Goal: Task Accomplishment & Management: Complete application form

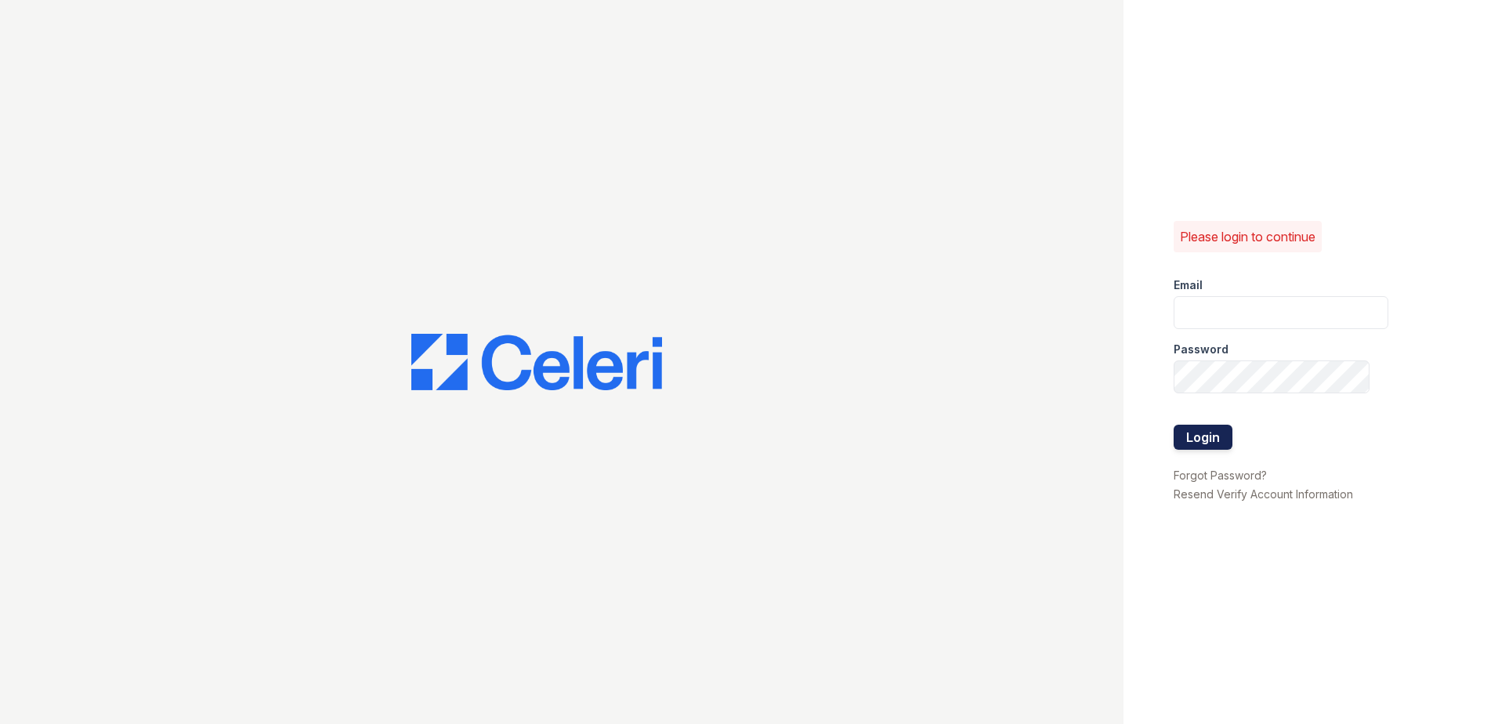
type input "jrich@trinity-pm.com"
click at [1195, 444] on button "Login" at bounding box center [1203, 437] width 59 height 25
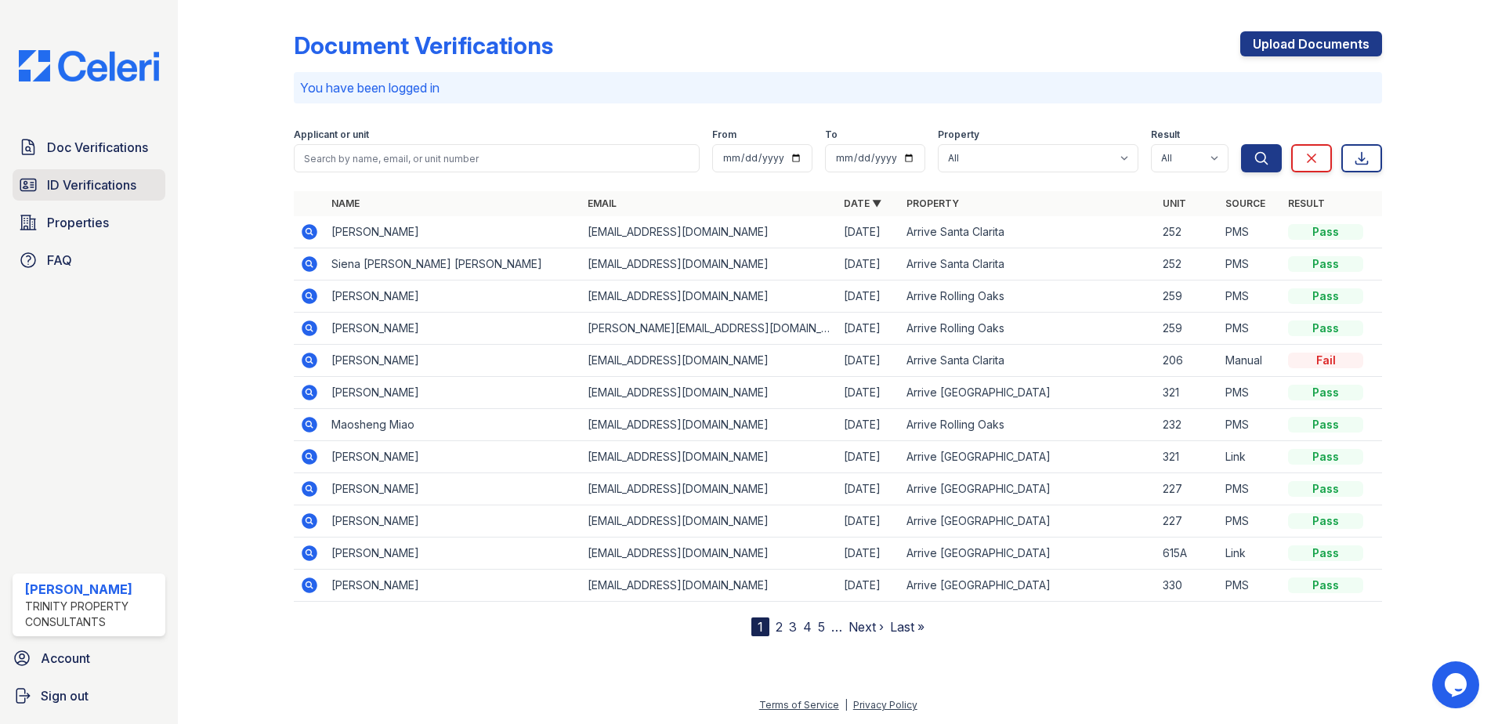
click at [74, 186] on span "ID Verifications" at bounding box center [91, 185] width 89 height 19
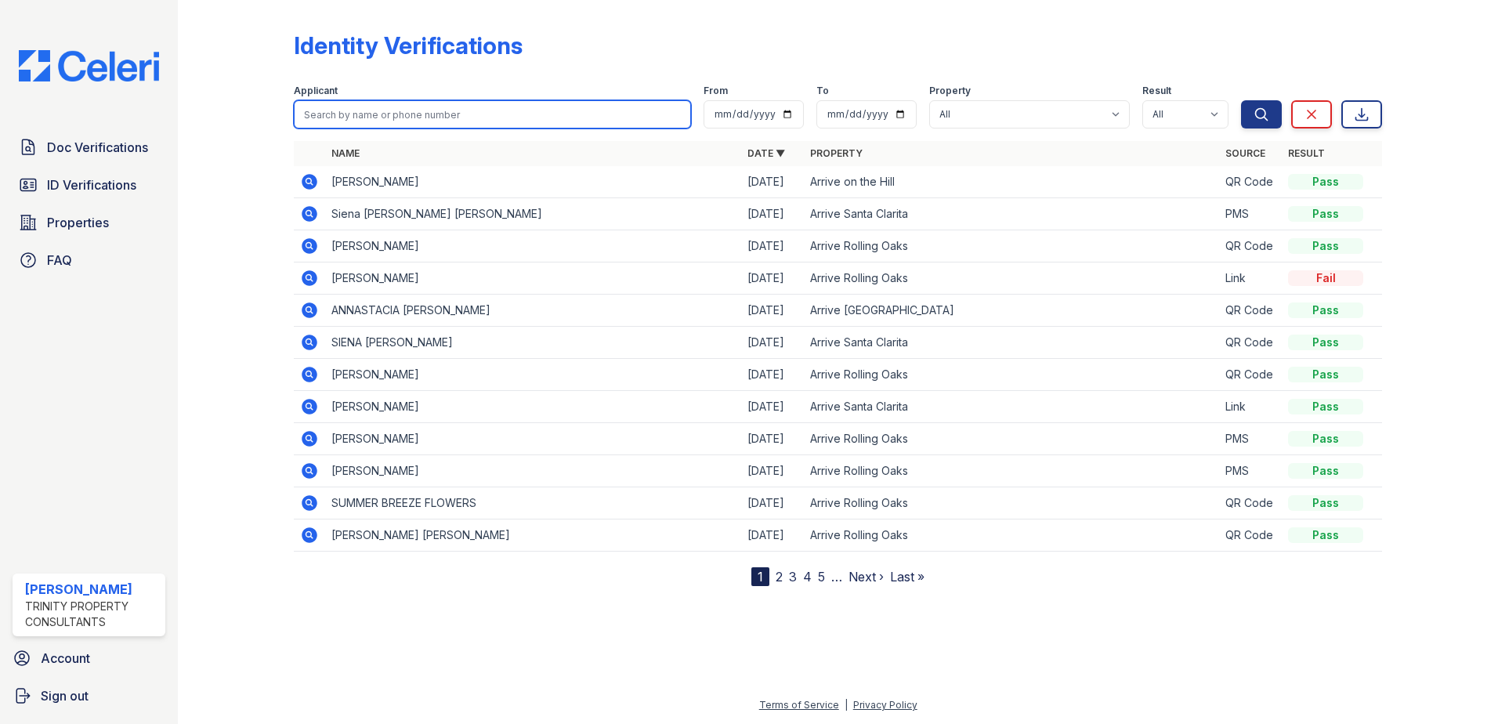
click at [344, 117] on input "search" at bounding box center [492, 114] width 397 height 28
type input "[PERSON_NAME]"
click at [1241, 100] on button "Search" at bounding box center [1261, 114] width 41 height 28
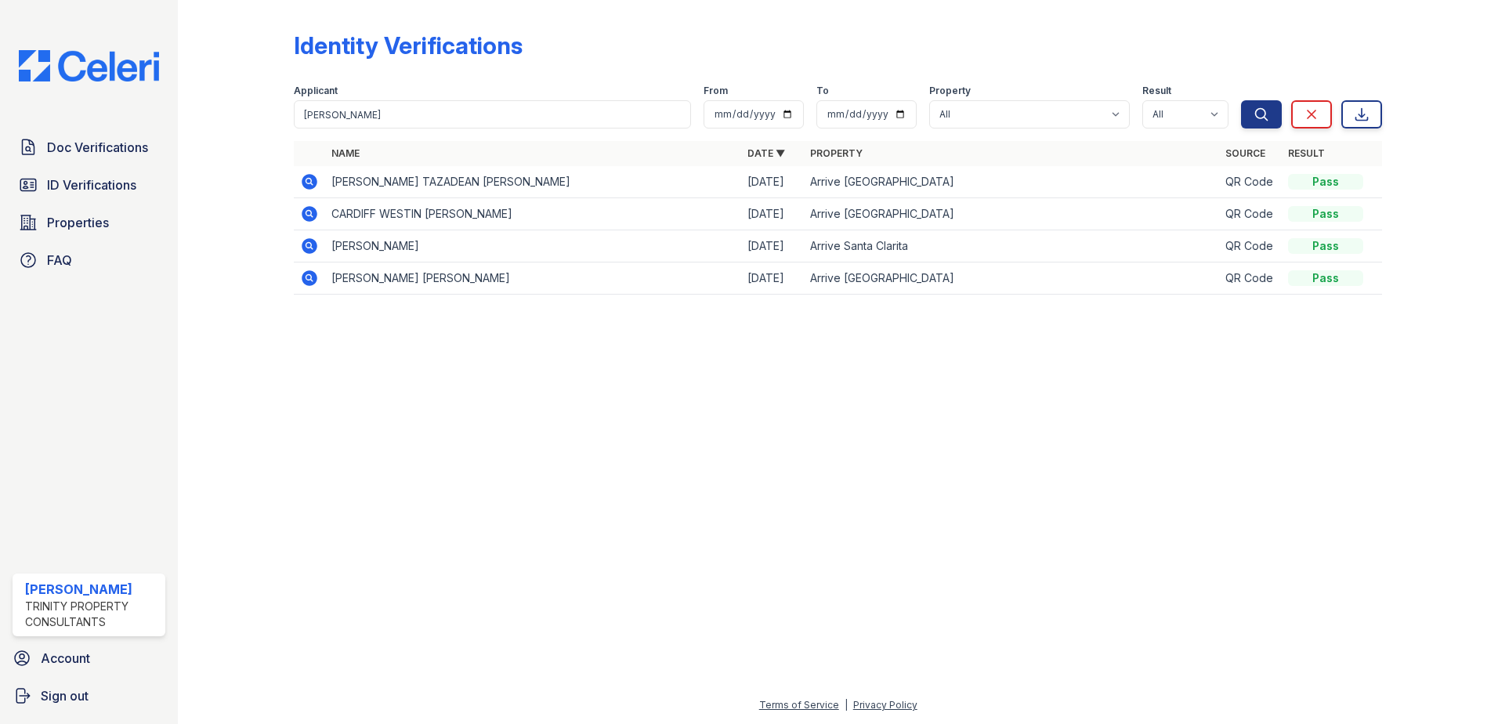
click at [309, 181] on icon at bounding box center [308, 181] width 4 height 4
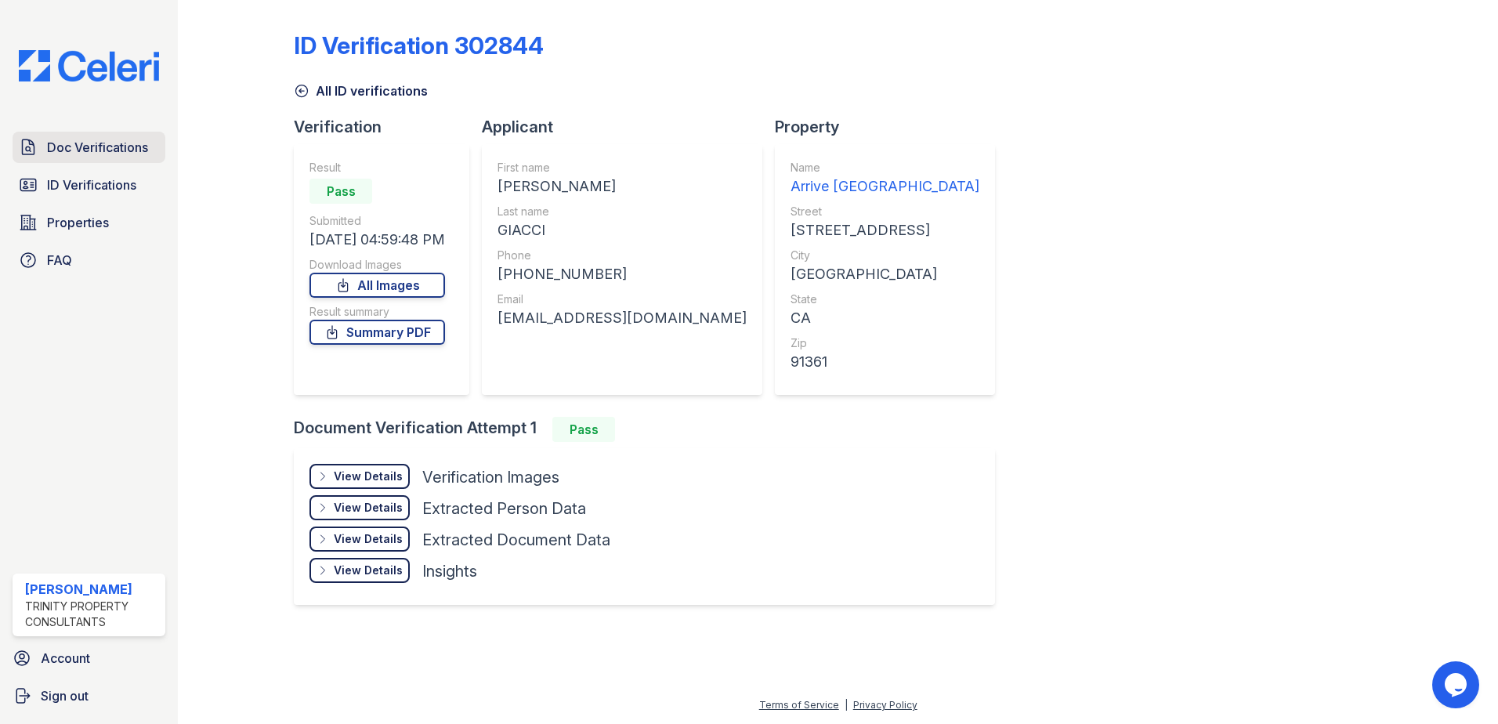
click at [125, 155] on span "Doc Verifications" at bounding box center [97, 147] width 101 height 19
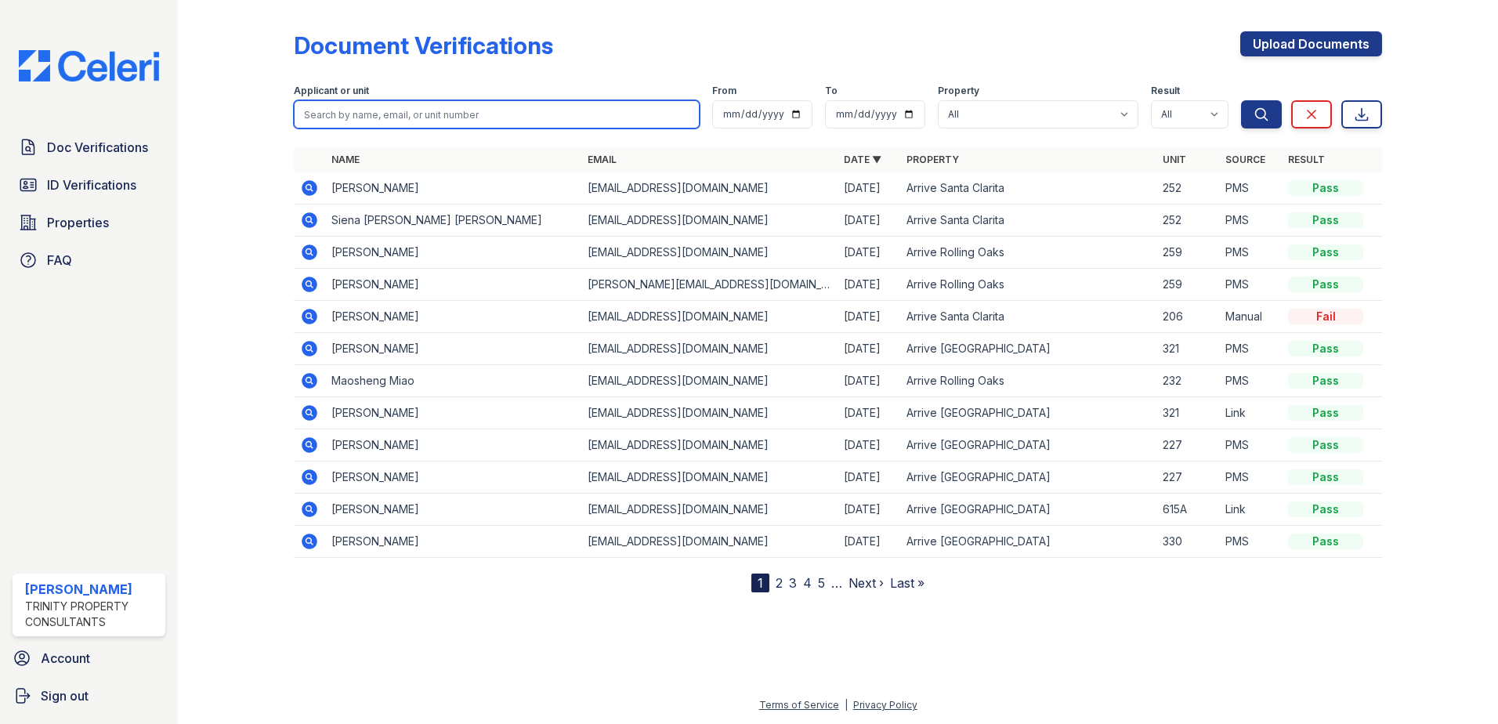
click at [373, 114] on input "search" at bounding box center [497, 114] width 406 height 28
type input "[PERSON_NAME]"
click at [1241, 100] on button "Search" at bounding box center [1261, 114] width 41 height 28
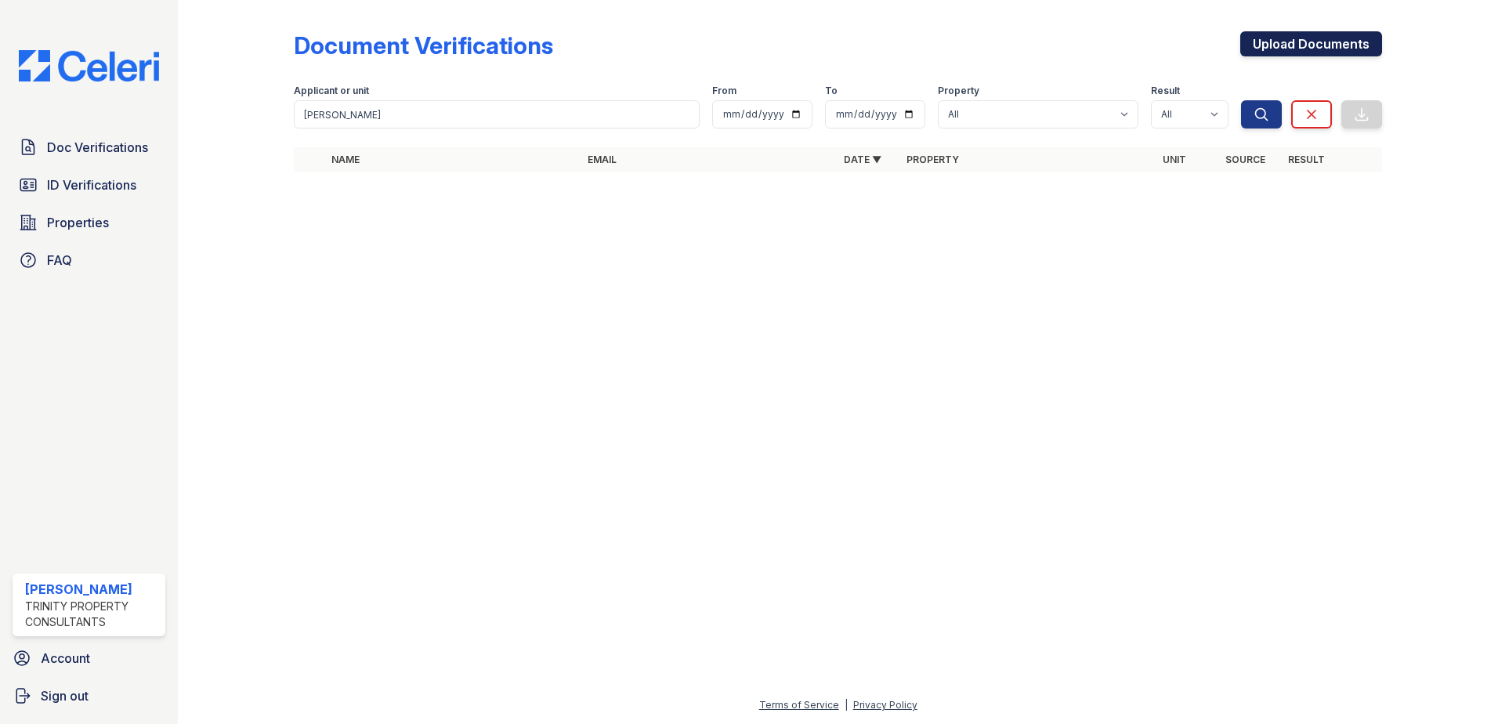
click at [1321, 45] on link "Upload Documents" at bounding box center [1311, 43] width 142 height 25
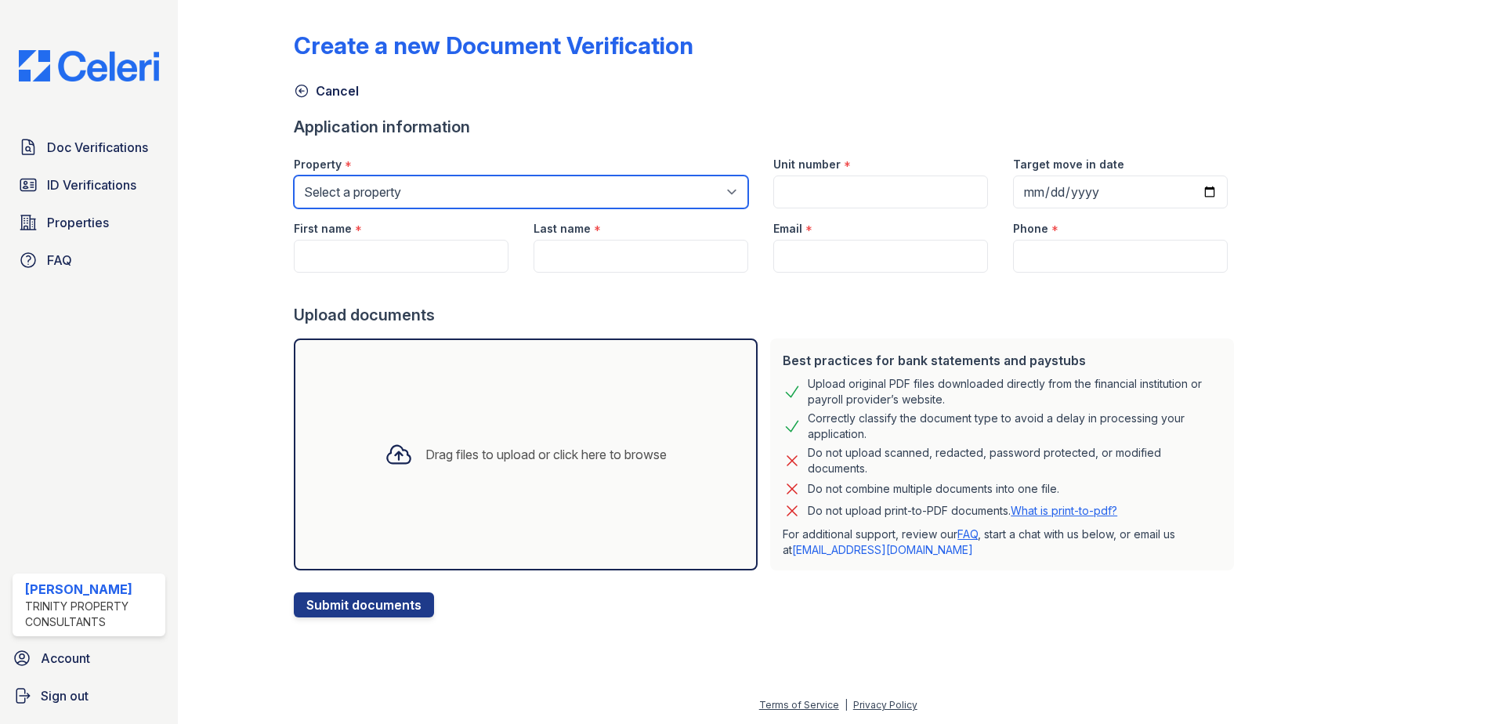
click at [447, 184] on select "Select a property Arrive on the Hill Arrive [GEOGRAPHIC_DATA] [GEOGRAPHIC_DATA]…" at bounding box center [521, 192] width 454 height 33
select select "544"
click at [294, 176] on select "Select a property Arrive on the Hill Arrive [GEOGRAPHIC_DATA] [GEOGRAPHIC_DATA]…" at bounding box center [521, 192] width 454 height 33
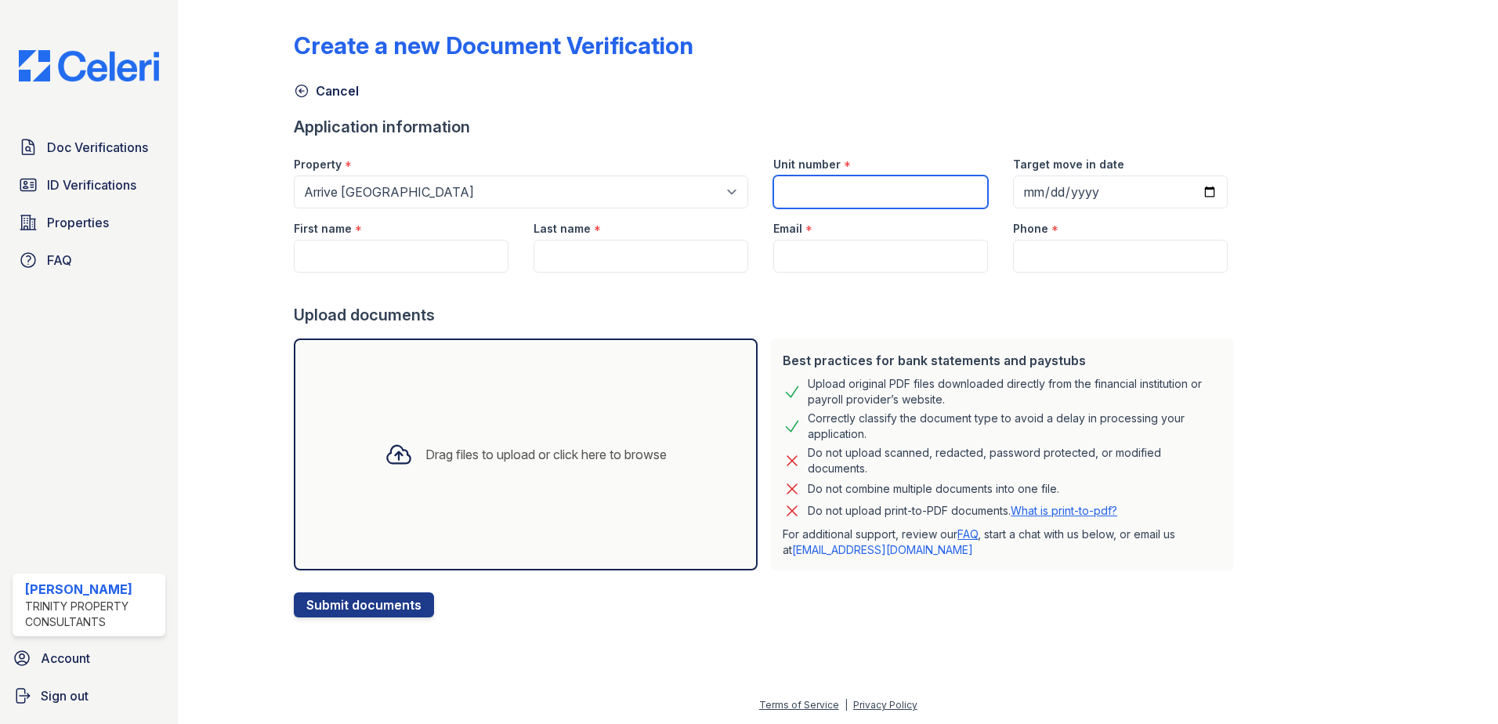
click at [818, 204] on input "Unit number" at bounding box center [880, 192] width 215 height 33
type input "92"
click at [382, 250] on input "First name" at bounding box center [401, 256] width 215 height 33
type input "[PERSON_NAME]"
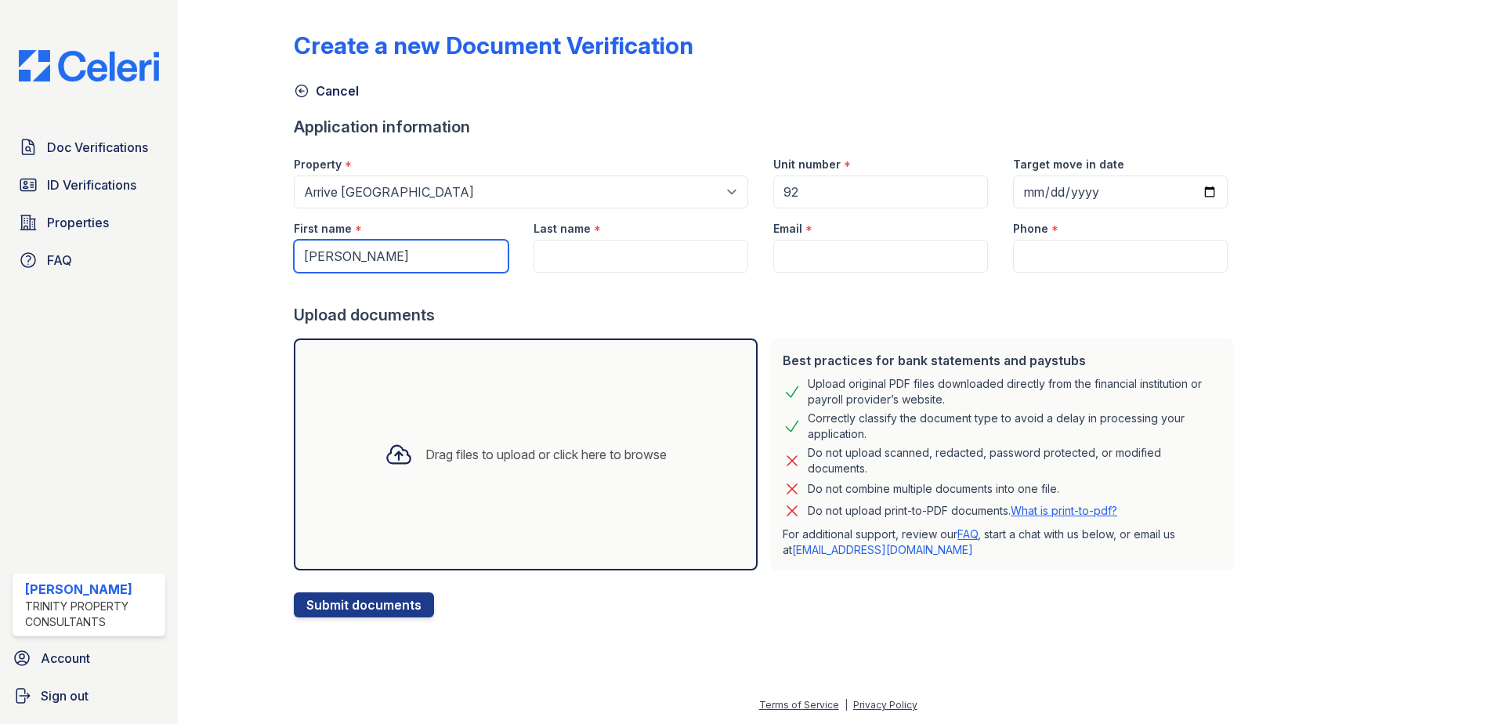
type input "Giacci"
type input "[EMAIL_ADDRESS][DOMAIN_NAME]"
type input "[PERSON_NAME]"
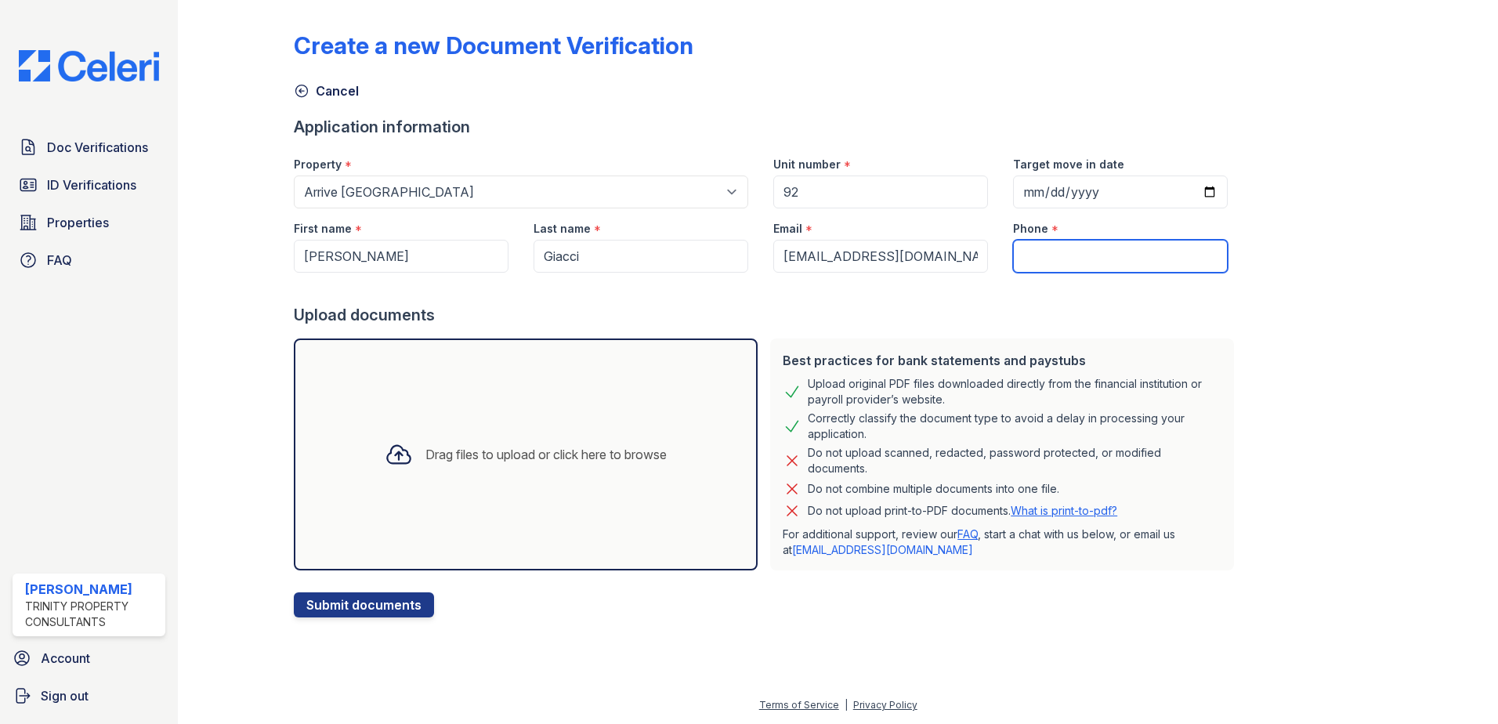
click at [1030, 258] on input "Phone" at bounding box center [1120, 256] width 215 height 33
type input "8057925754"
click at [446, 466] on div "Drag files to upload or click here to browse" at bounding box center [525, 454] width 307 height 53
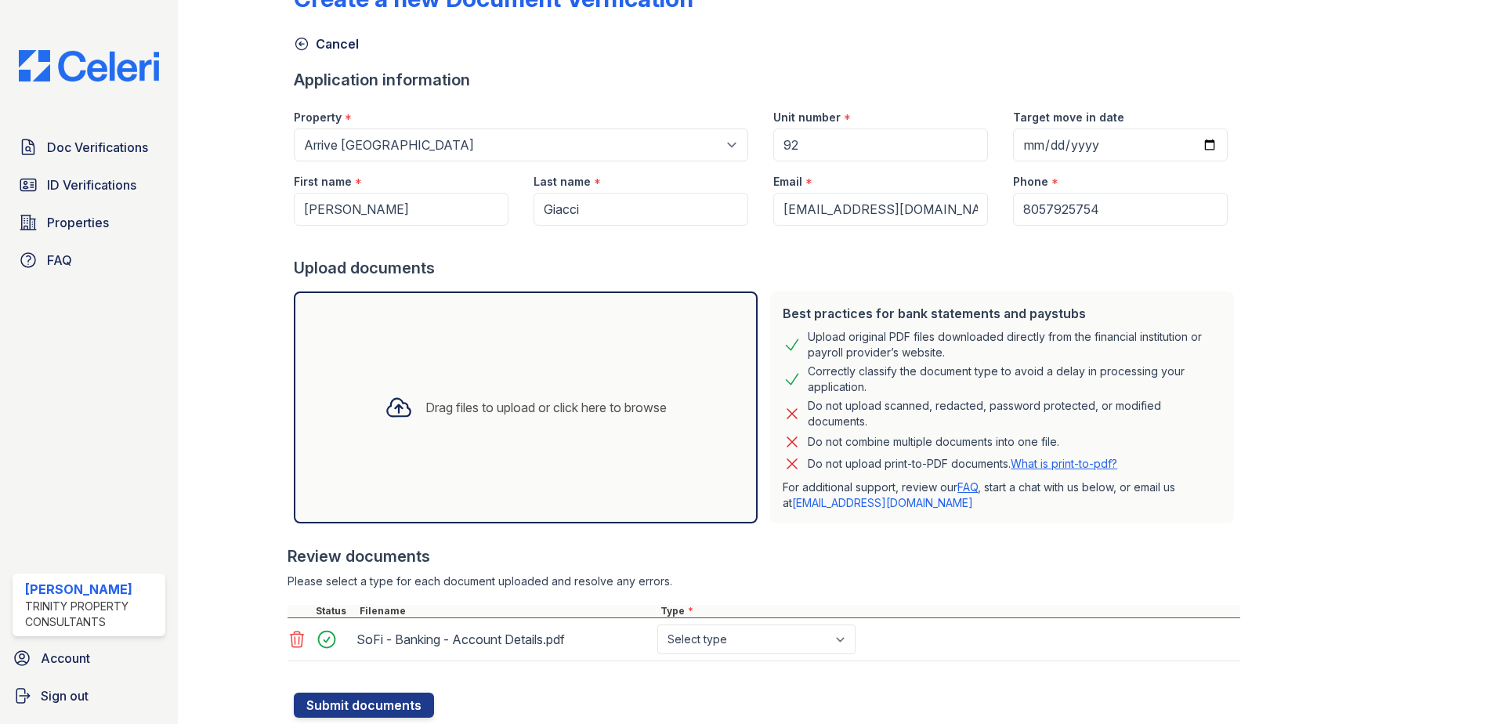
scroll to position [94, 0]
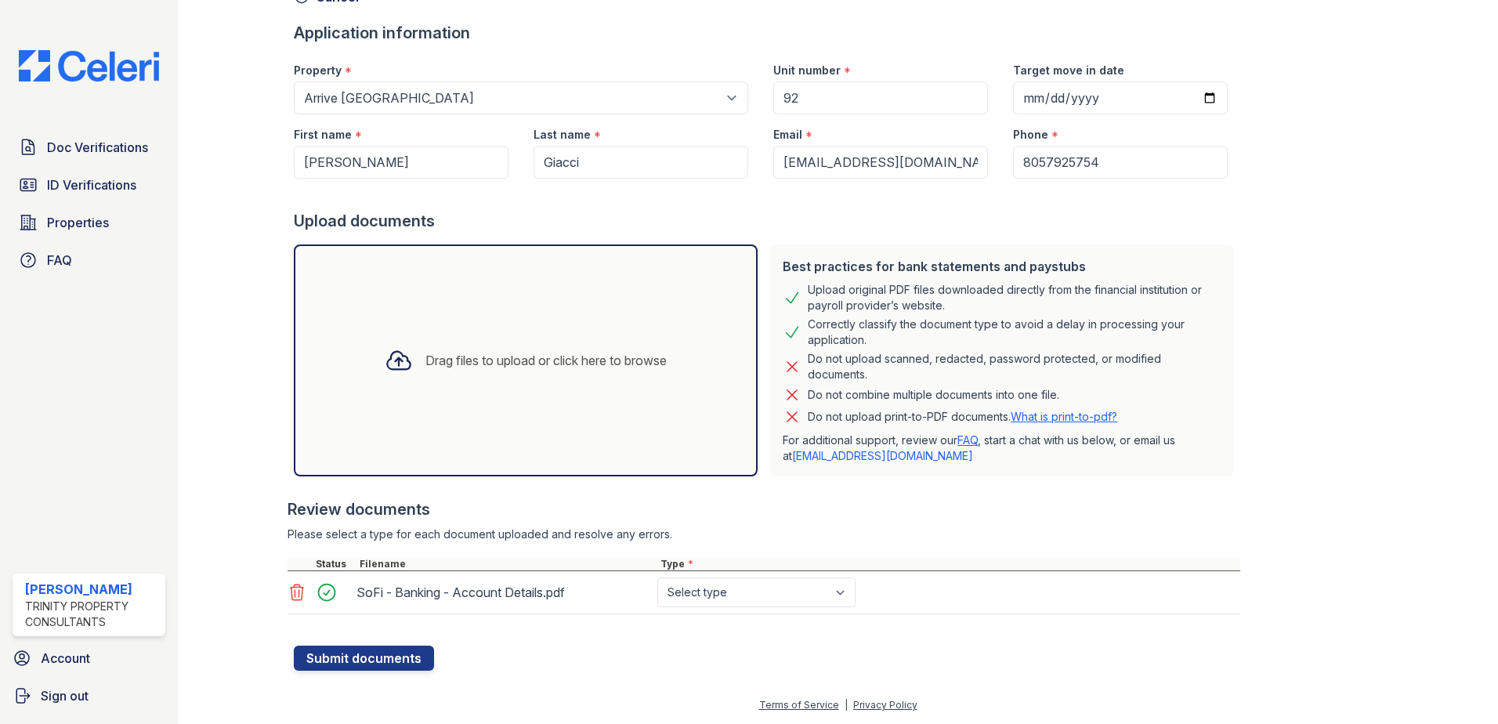
click at [492, 372] on div "Drag files to upload or click here to browse" at bounding box center [525, 360] width 307 height 53
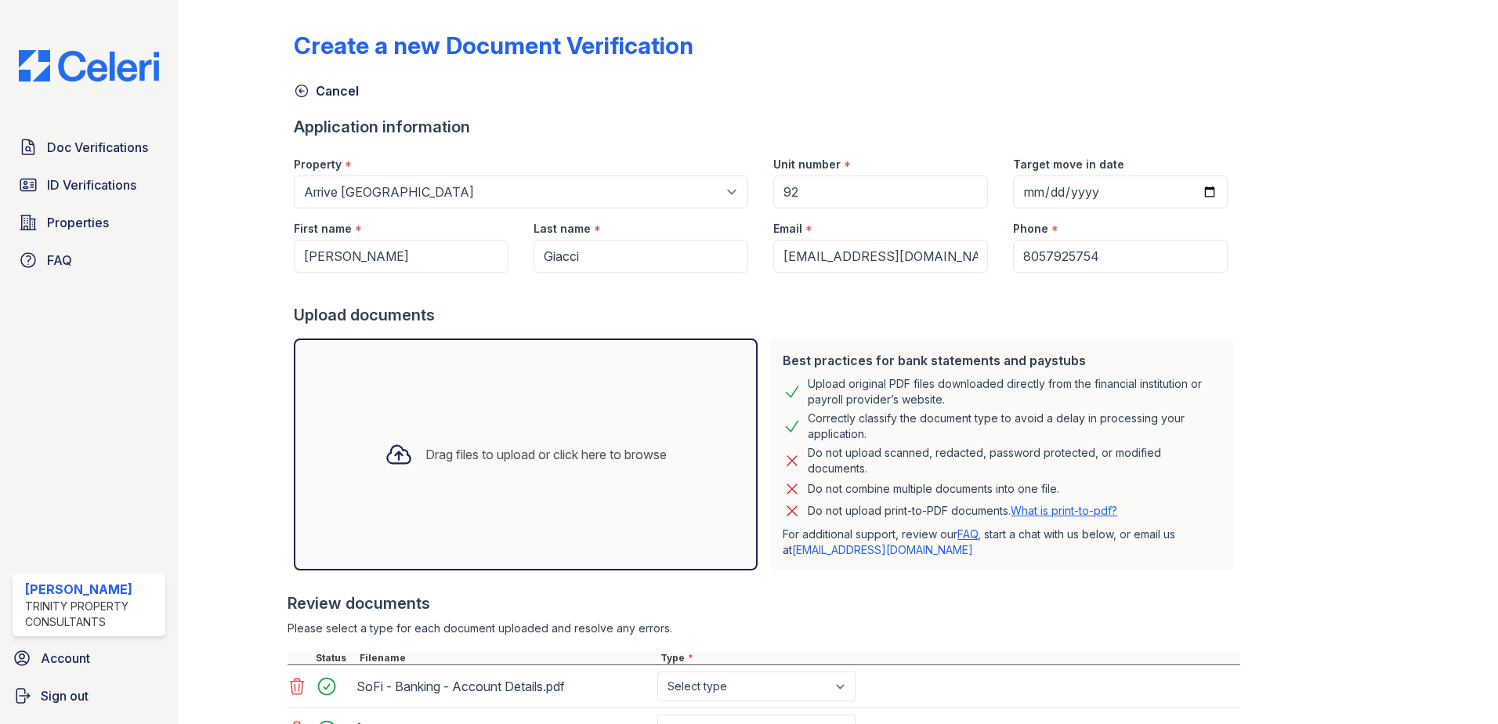
scroll to position [137, 0]
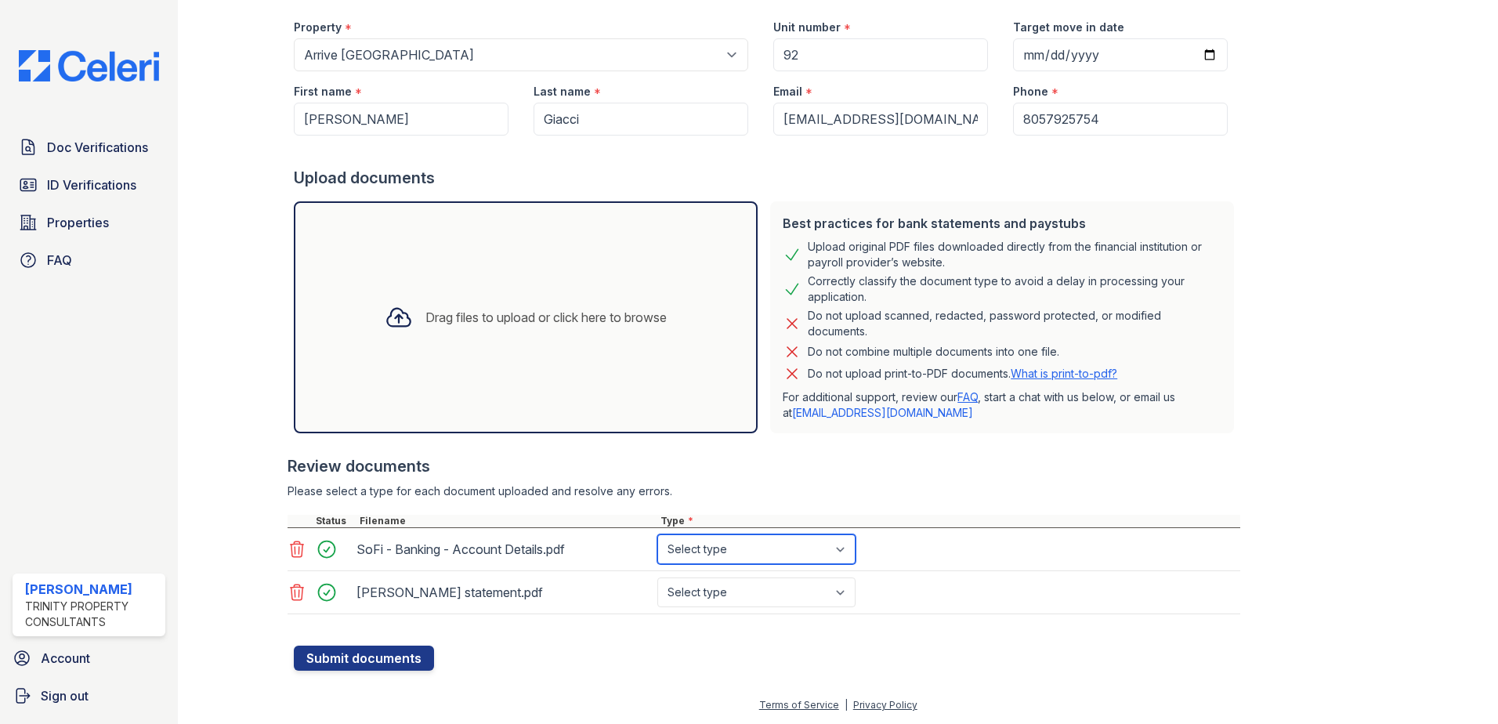
click at [794, 556] on select "Select type Paystub Bank Statement Offer Letter Tax Documents Benefit Award Let…" at bounding box center [756, 549] width 198 height 30
select select "bank_statement"
click at [657, 534] on select "Select type Paystub Bank Statement Offer Letter Tax Documents Benefit Award Let…" at bounding box center [756, 549] width 198 height 30
click at [787, 595] on select "Select type Paystub Bank Statement Offer Letter Tax Documents Benefit Award Let…" at bounding box center [756, 592] width 198 height 30
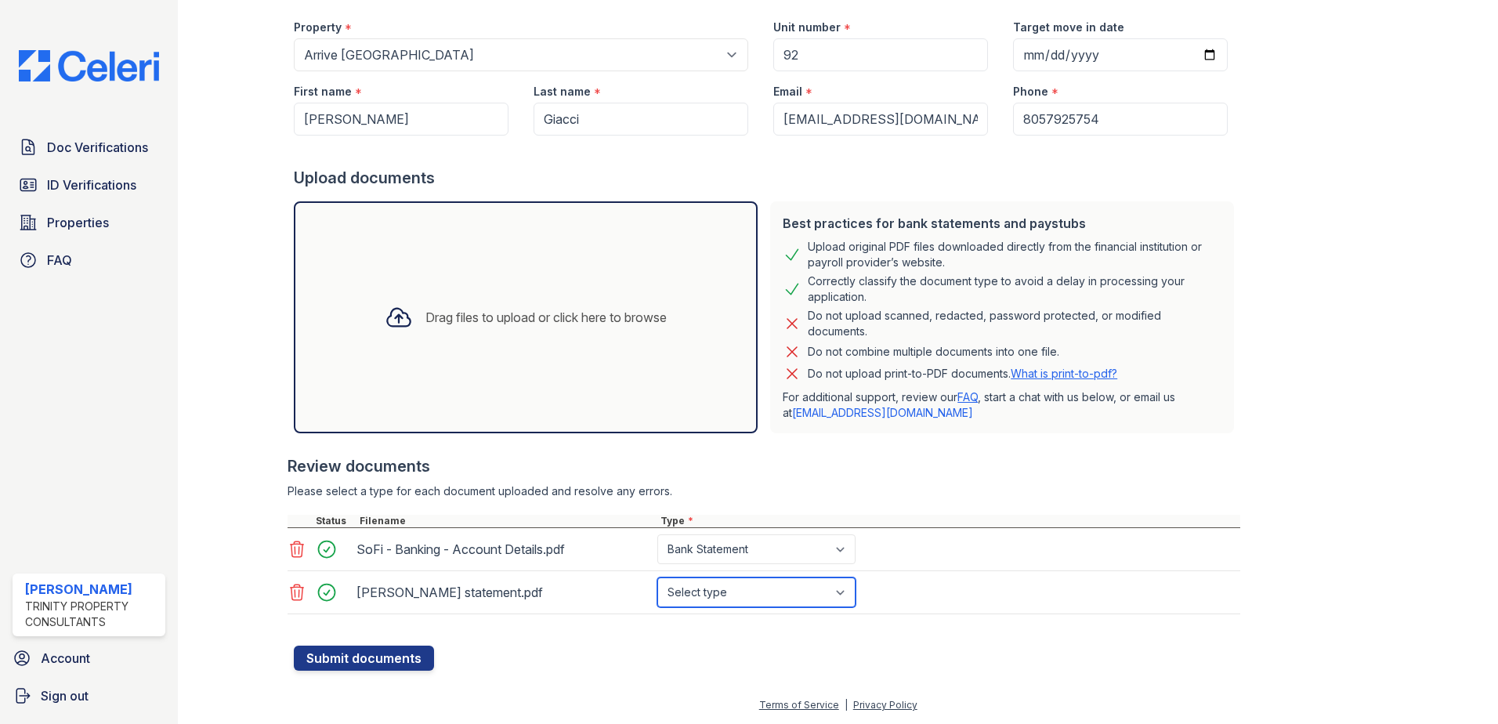
select select "bank_statement"
click at [657, 577] on select "Select type Paystub Bank Statement Offer Letter Tax Documents Benefit Award Let…" at bounding box center [756, 592] width 198 height 30
click at [406, 661] on button "Submit documents" at bounding box center [364, 658] width 140 height 25
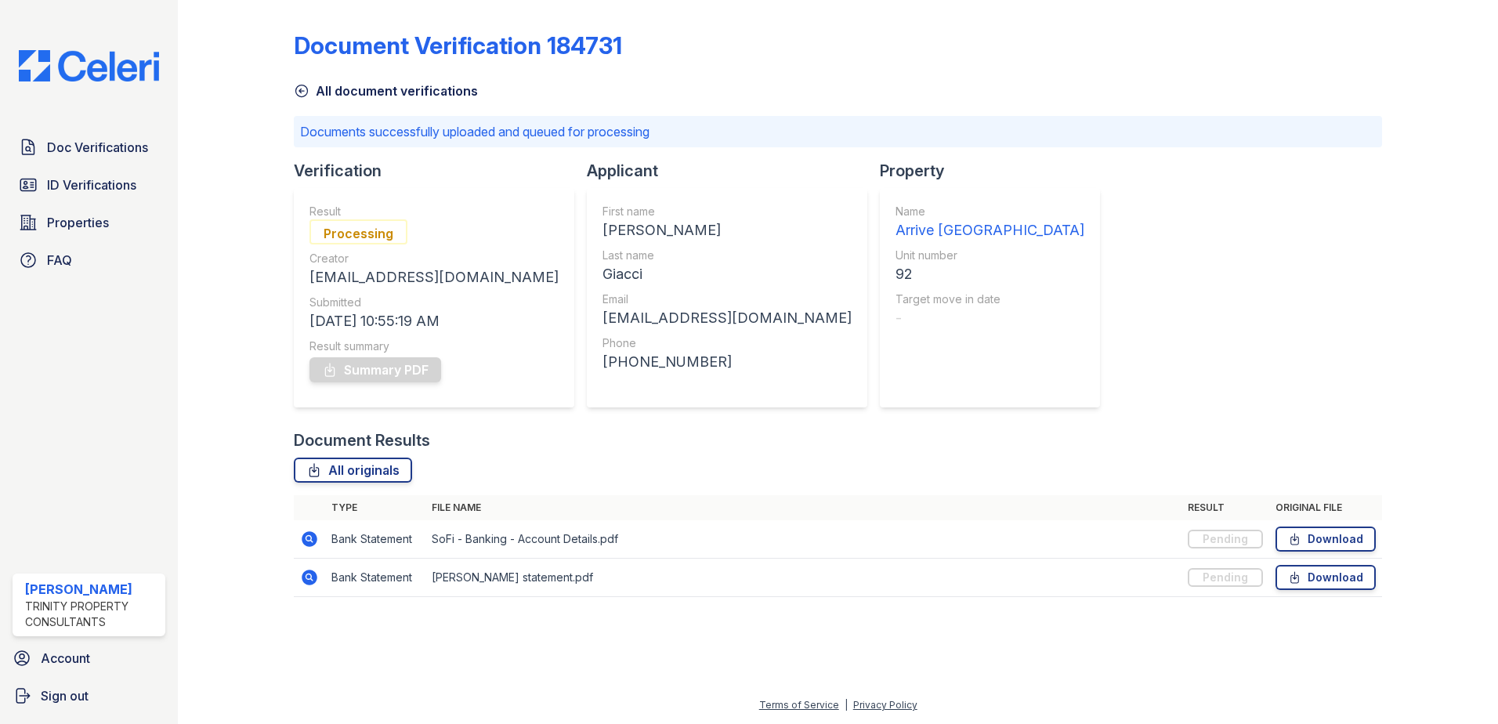
click at [63, 432] on div "Doc Verifications ID Verifications Properties FAQ [PERSON_NAME] Trinity Propert…" at bounding box center [89, 362] width 178 height 724
click at [300, 90] on icon at bounding box center [302, 91] width 12 height 12
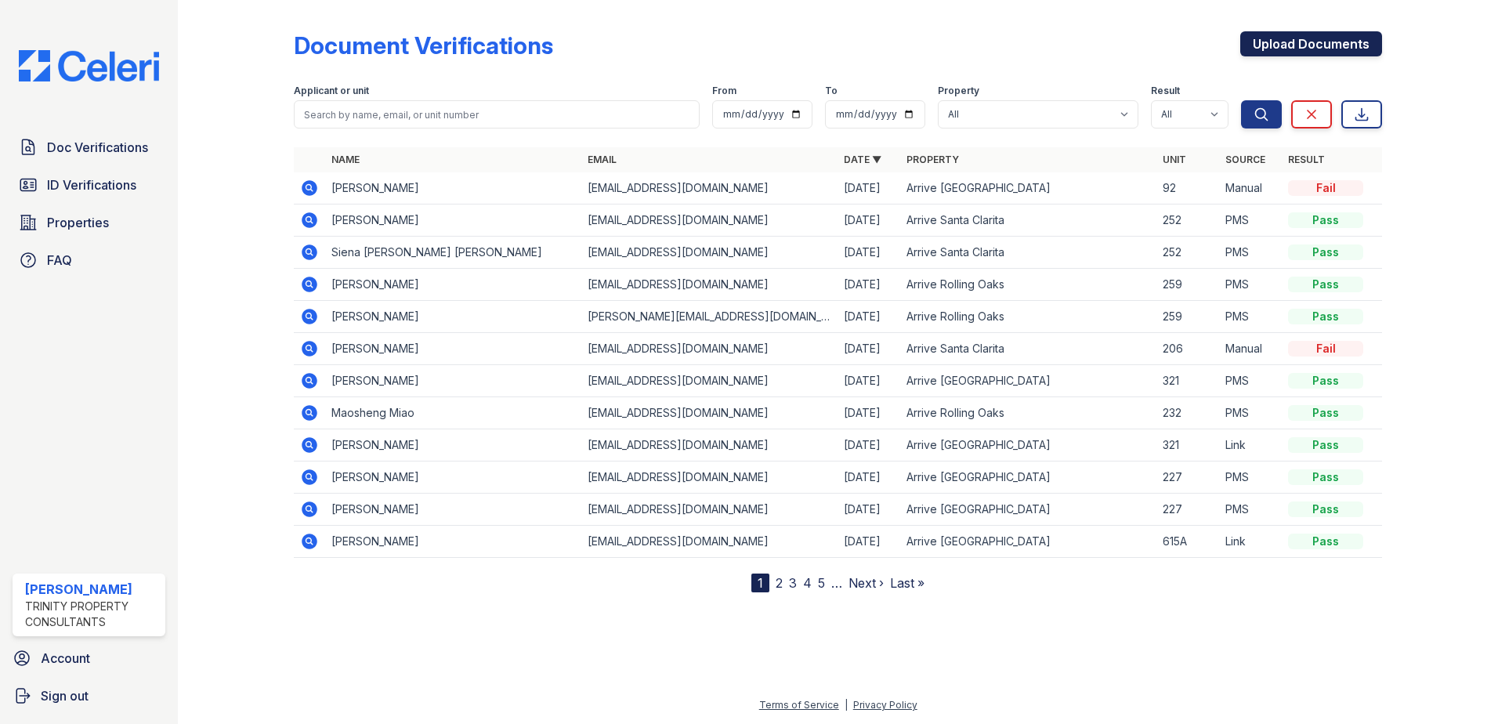
click at [1308, 42] on link "Upload Documents" at bounding box center [1311, 43] width 142 height 25
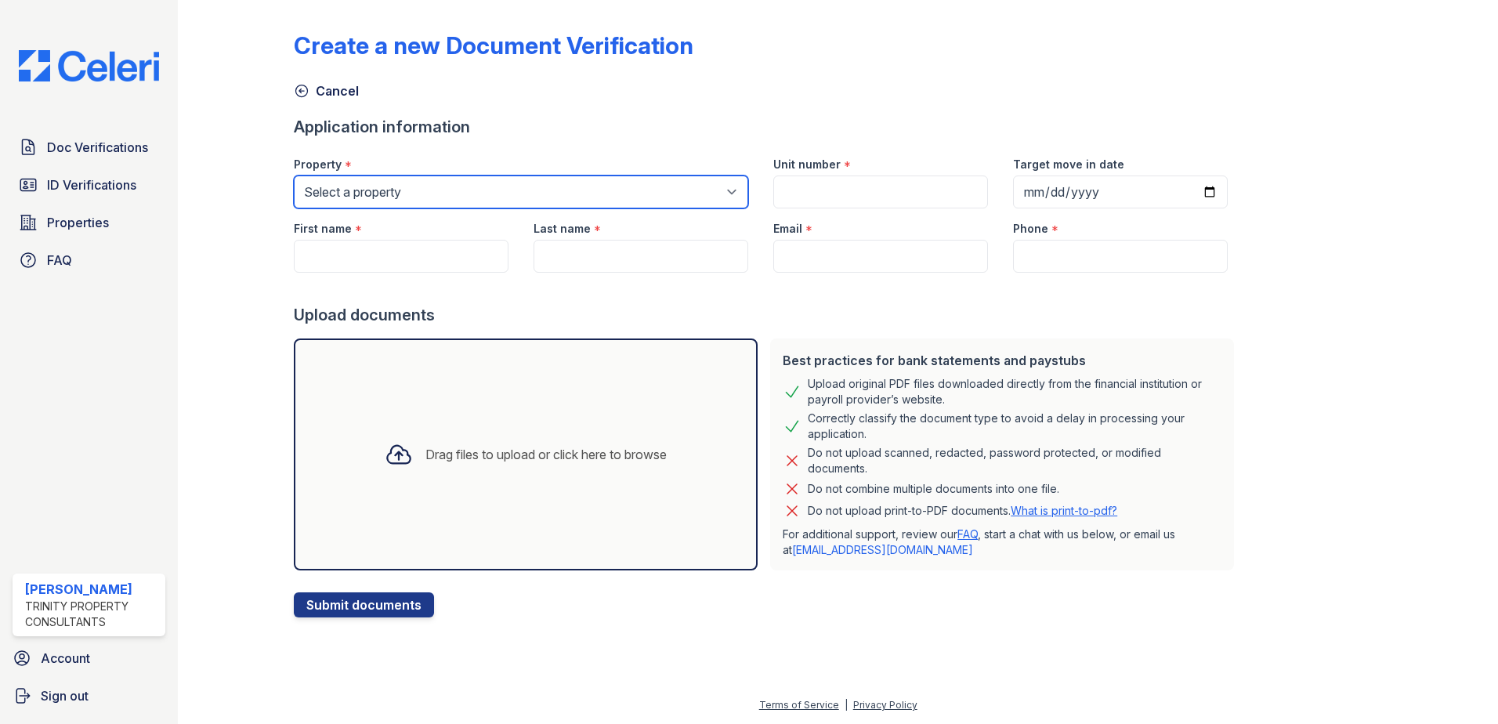
click at [559, 201] on select "Select a property Arrive on the Hill Arrive [GEOGRAPHIC_DATA] [GEOGRAPHIC_DATA]…" at bounding box center [521, 192] width 454 height 33
select select "544"
click at [294, 176] on select "Select a property Arrive on the Hill Arrive [GEOGRAPHIC_DATA] [GEOGRAPHIC_DATA]…" at bounding box center [521, 192] width 454 height 33
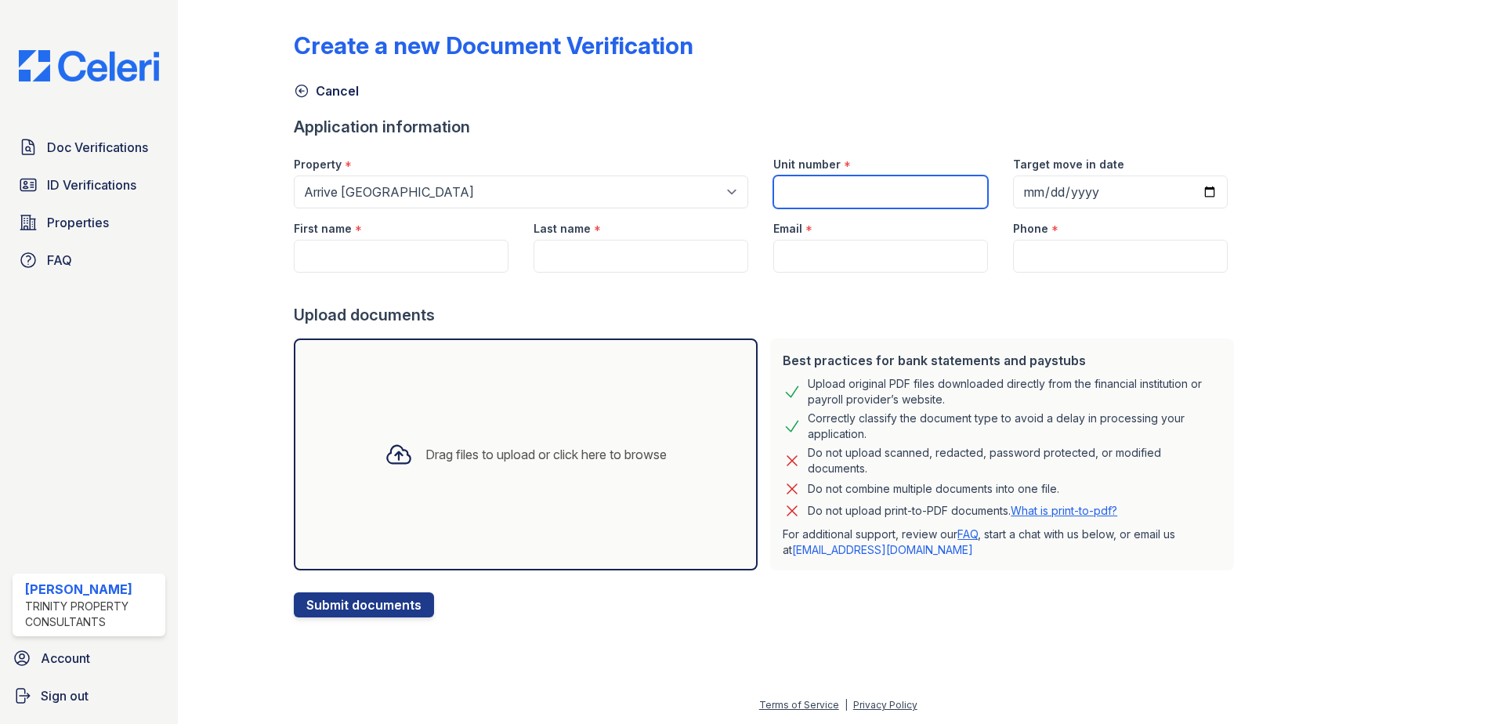
click at [853, 181] on input "Unit number" at bounding box center [880, 192] width 215 height 33
type input "92"
click at [383, 257] on input "First name" at bounding box center [401, 256] width 215 height 33
type input "[PERSON_NAME]"
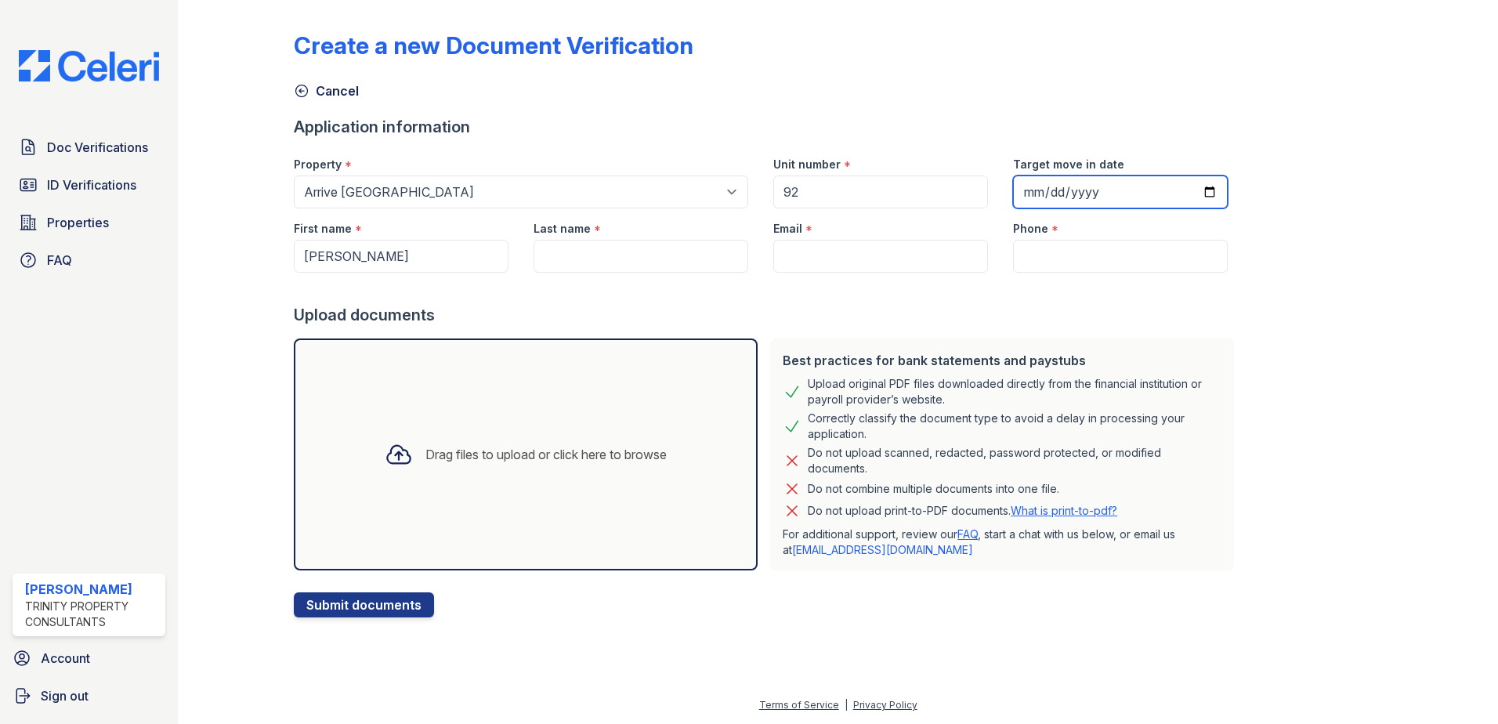
type input "Giacci"
type input "[EMAIL_ADDRESS][DOMAIN_NAME]"
type input "8057925754"
click at [207, 579] on div at bounding box center [248, 311] width 91 height 611
click at [248, 353] on div at bounding box center [248, 311] width 91 height 611
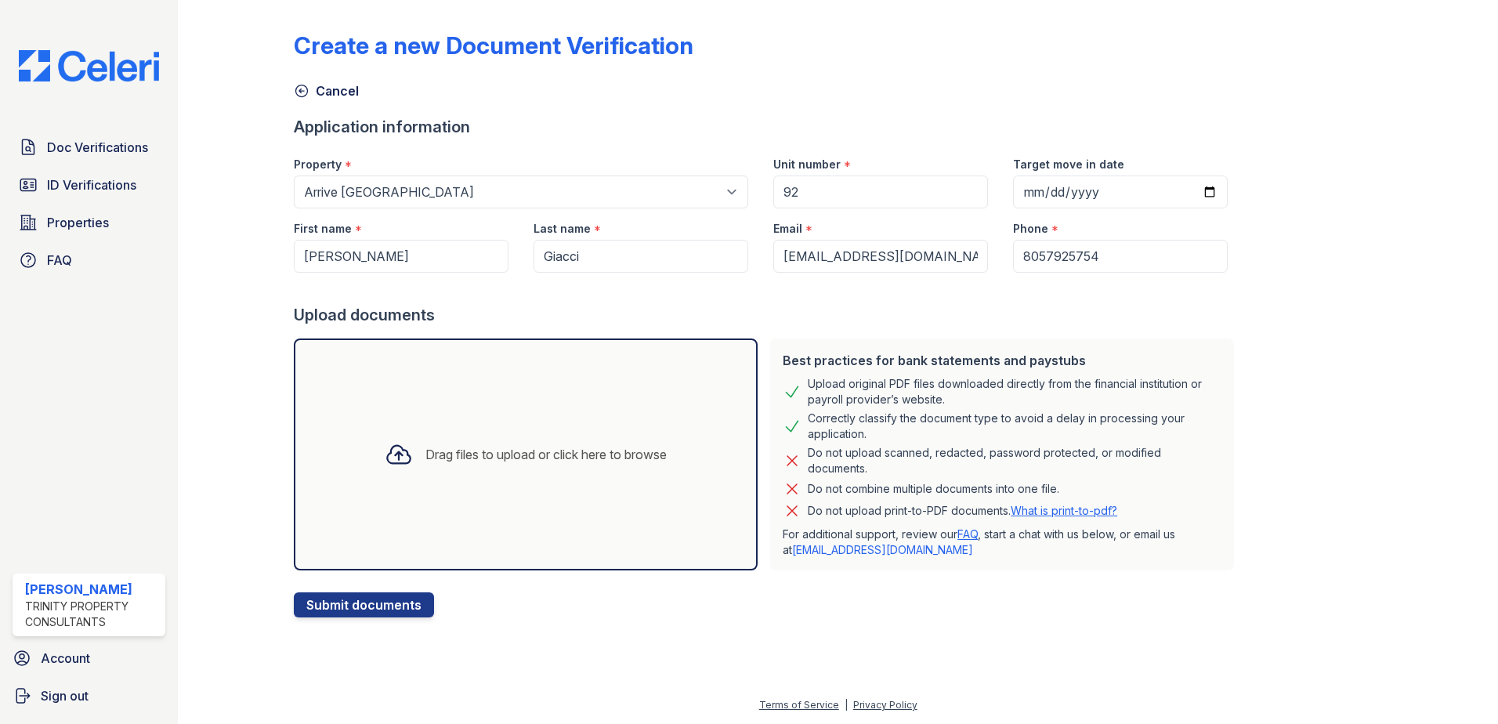
click at [504, 443] on div "Drag files to upload or click here to browse" at bounding box center [525, 454] width 307 height 53
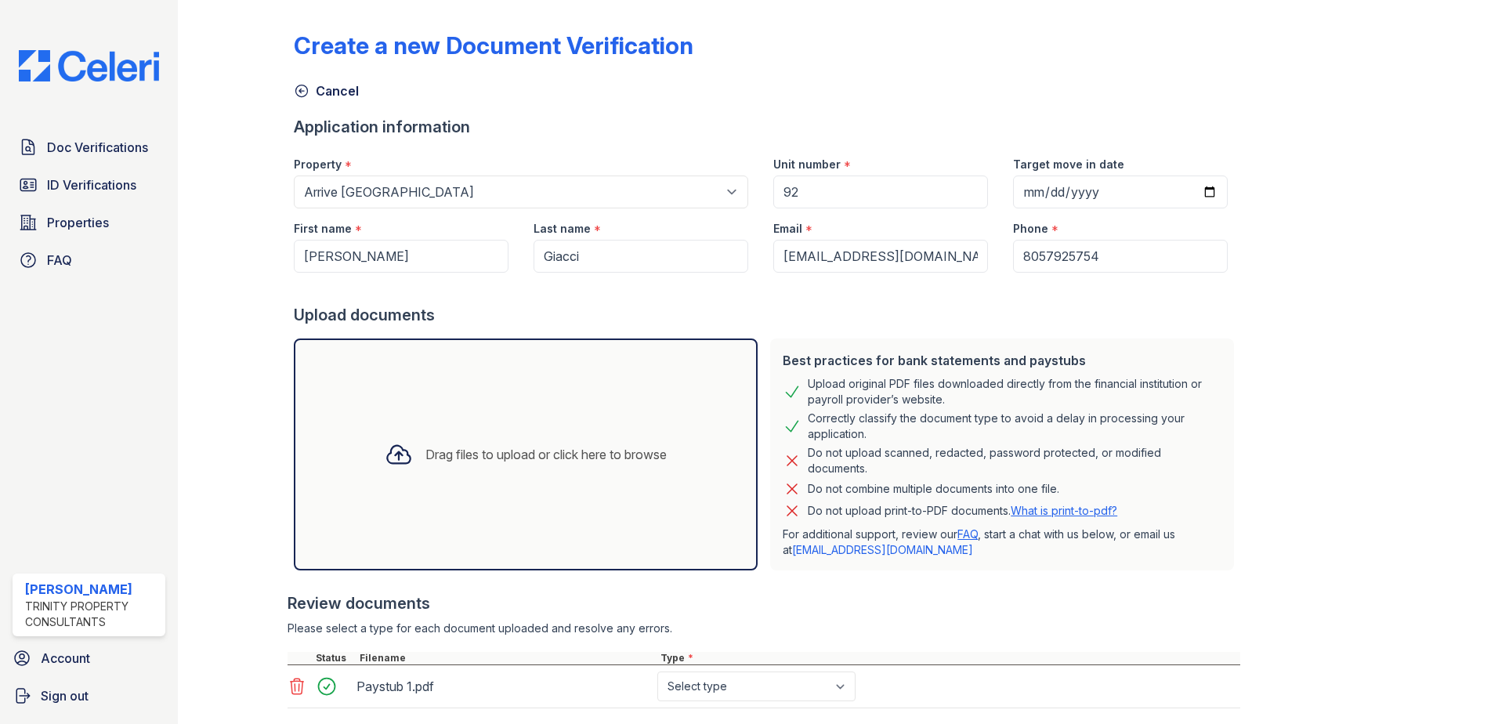
click at [592, 433] on div "Drag files to upload or click here to browse" at bounding box center [525, 454] width 307 height 53
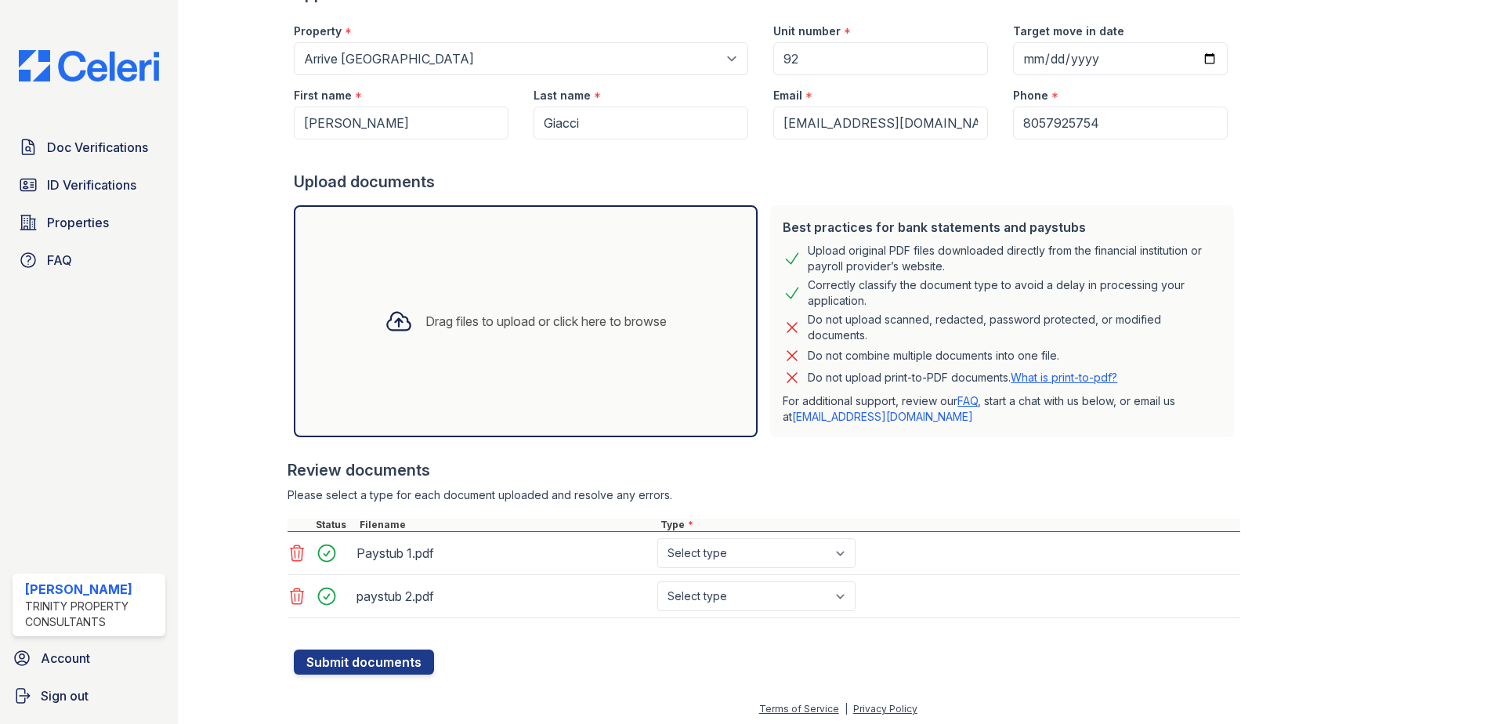
scroll to position [137, 0]
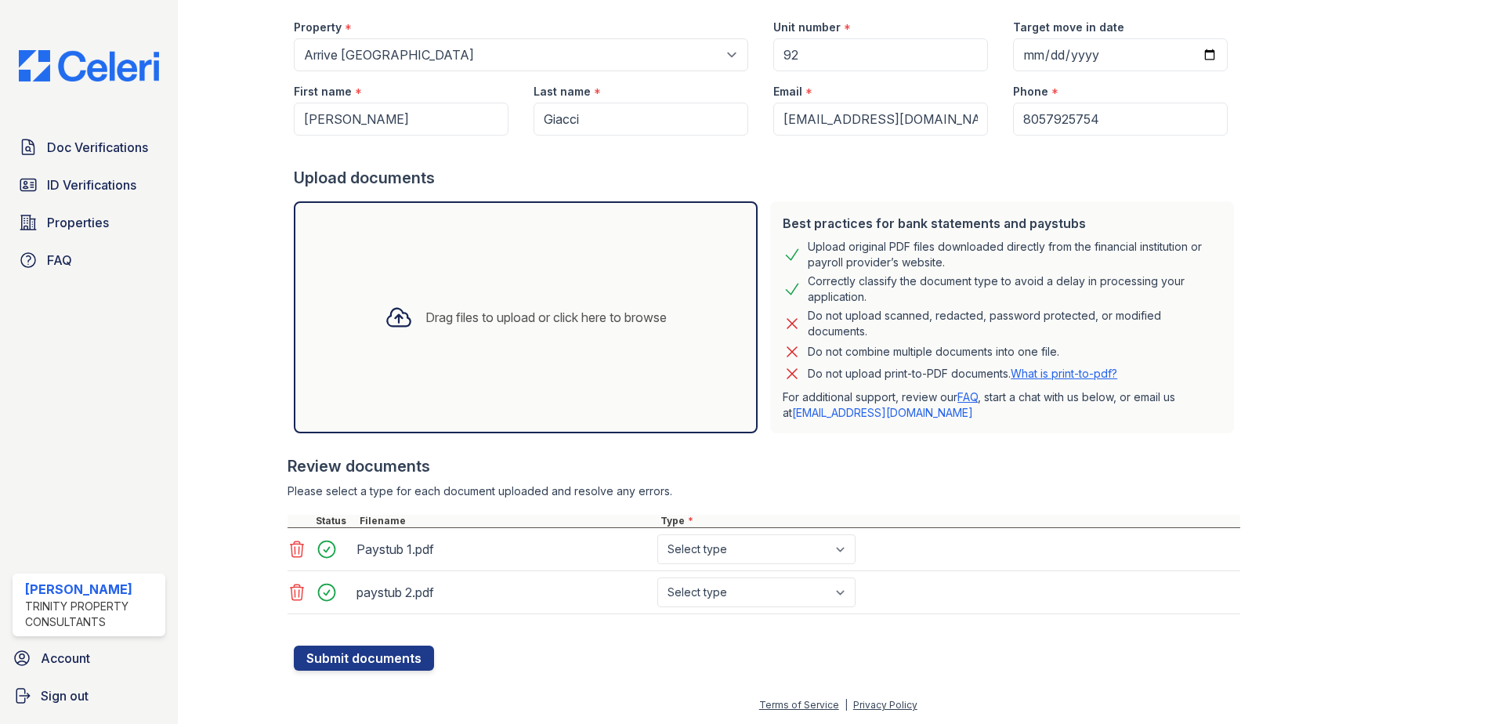
click at [551, 323] on div "Drag files to upload or click here to browse" at bounding box center [545, 317] width 241 height 19
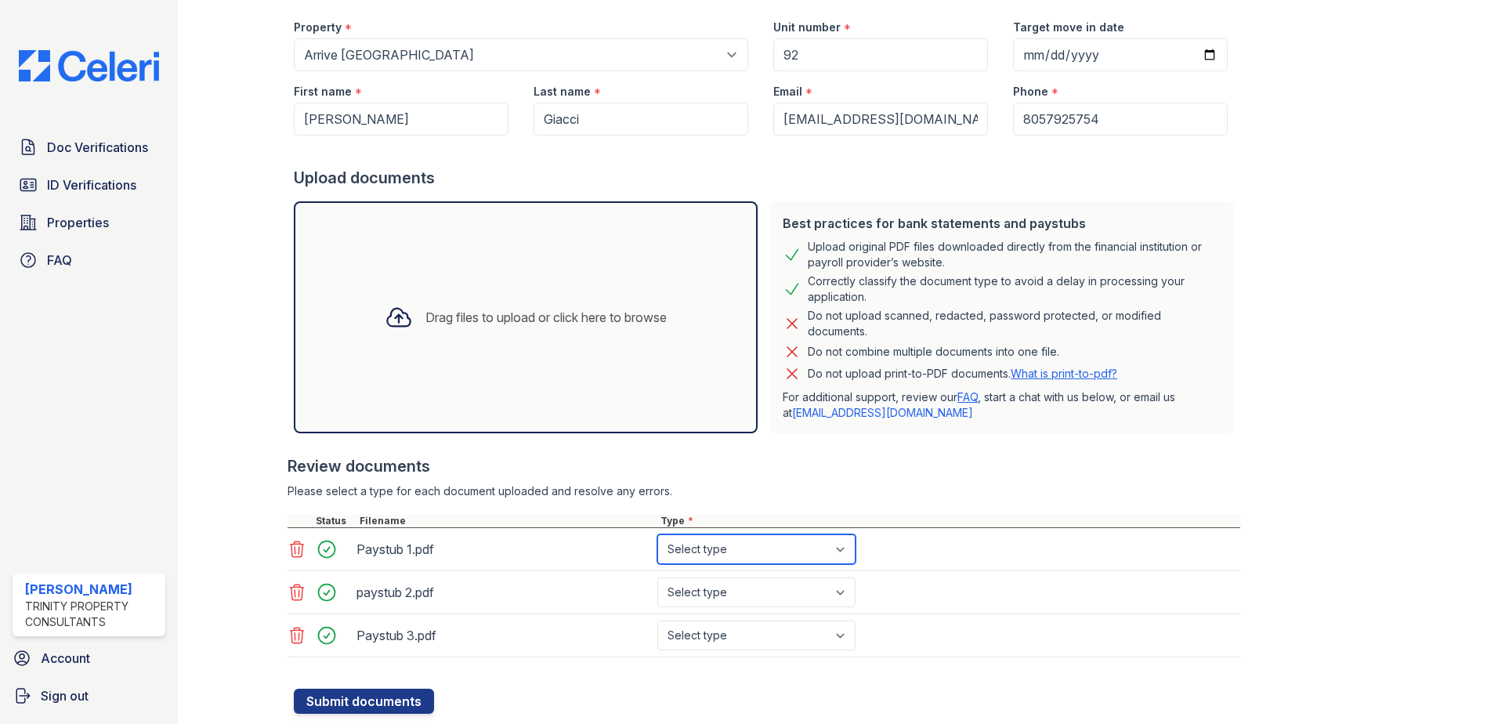
click at [788, 541] on select "Select type Paystub Bank Statement Offer Letter Tax Documents Benefit Award Let…" at bounding box center [756, 549] width 198 height 30
select select "paystub"
click at [657, 534] on select "Select type Paystub Bank Statement Offer Letter Tax Documents Benefit Award Let…" at bounding box center [756, 549] width 198 height 30
click at [774, 586] on select "Select type Paystub Bank Statement Offer Letter Tax Documents Benefit Award Let…" at bounding box center [756, 592] width 198 height 30
select select "paystub"
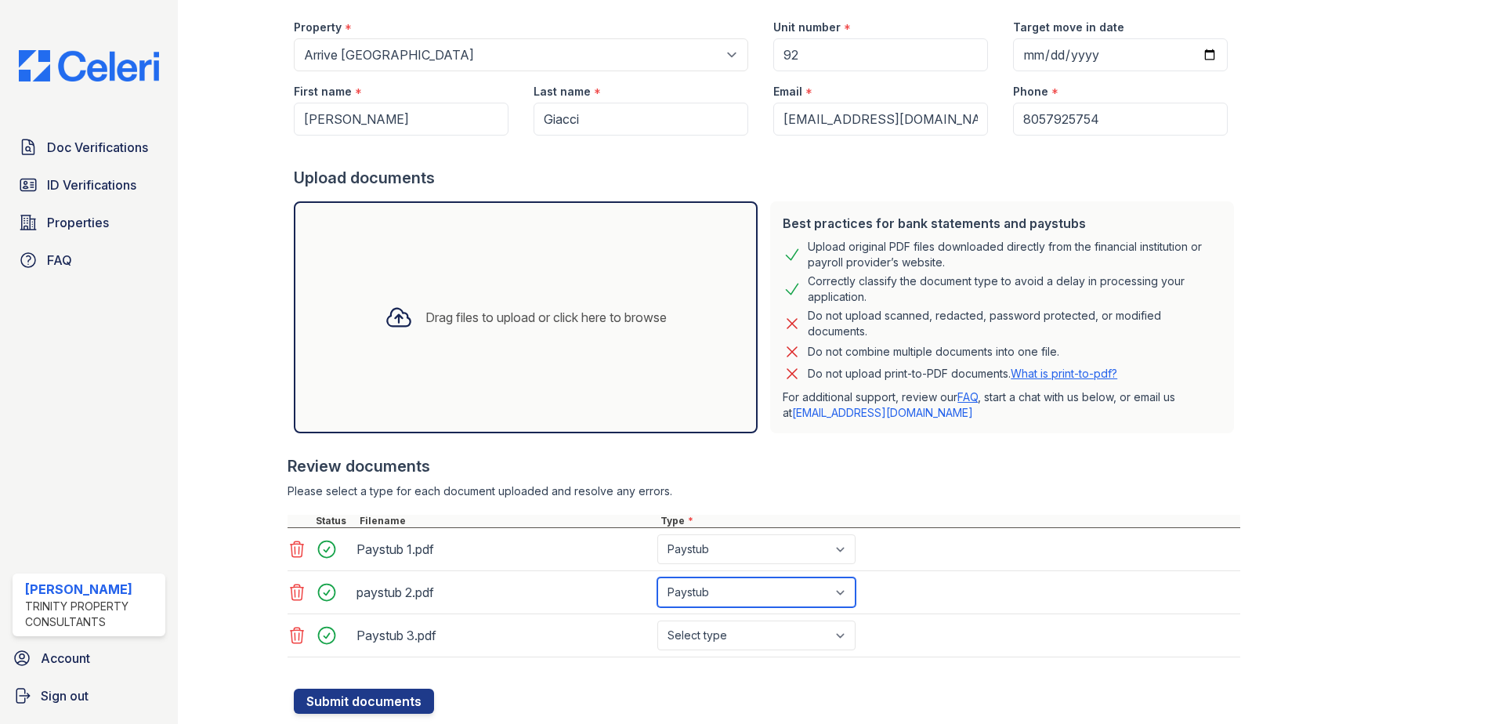
click at [657, 577] on select "Select type Paystub Bank Statement Offer Letter Tax Documents Benefit Award Let…" at bounding box center [756, 592] width 198 height 30
click at [748, 645] on select "Select type Paystub Bank Statement Offer Letter Tax Documents Benefit Award Let…" at bounding box center [756, 636] width 198 height 30
select select "paystub"
click at [657, 621] on select "Select type Paystub Bank Statement Offer Letter Tax Documents Benefit Award Let…" at bounding box center [756, 636] width 198 height 30
click at [374, 715] on div "Create a new Document Verification Cancel Application information Property * Se…" at bounding box center [838, 301] width 1270 height 876
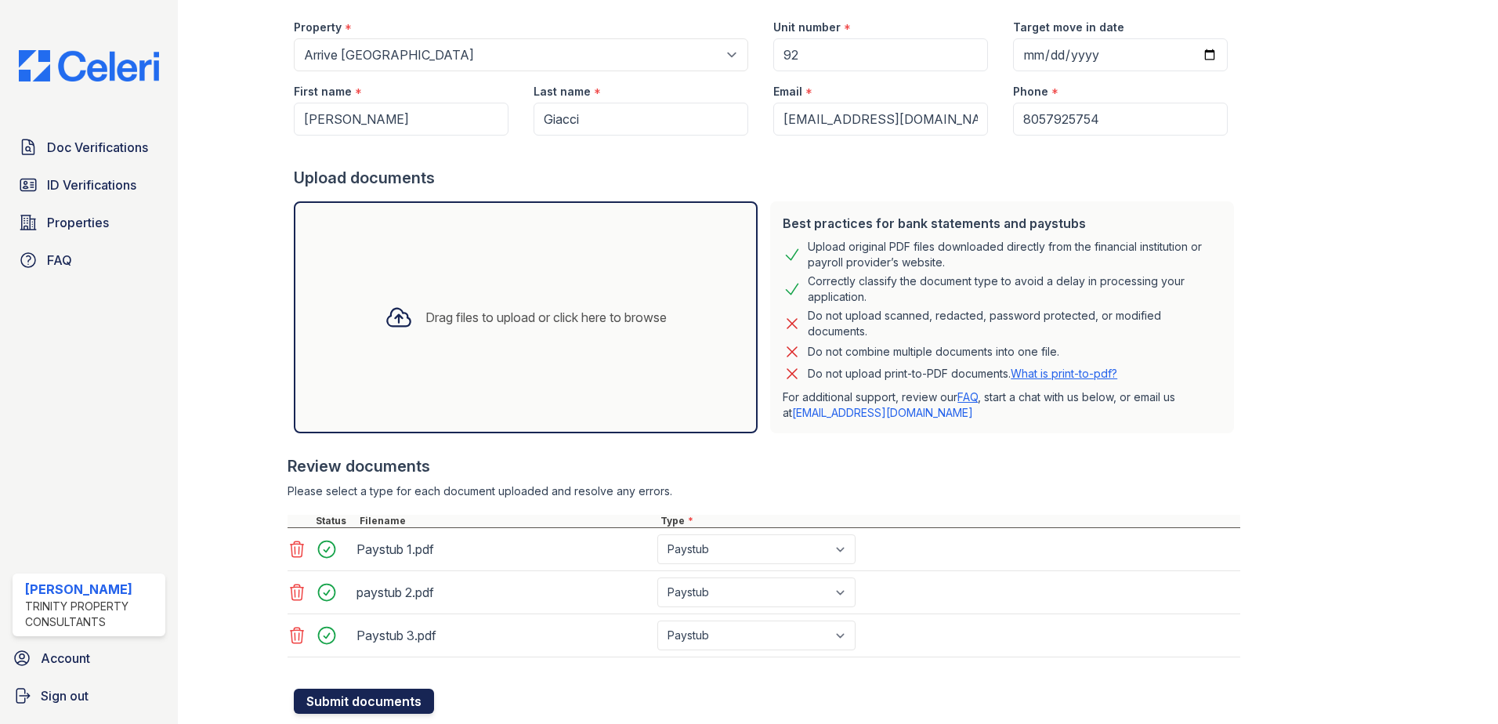
click at [374, 698] on button "Submit documents" at bounding box center [364, 701] width 140 height 25
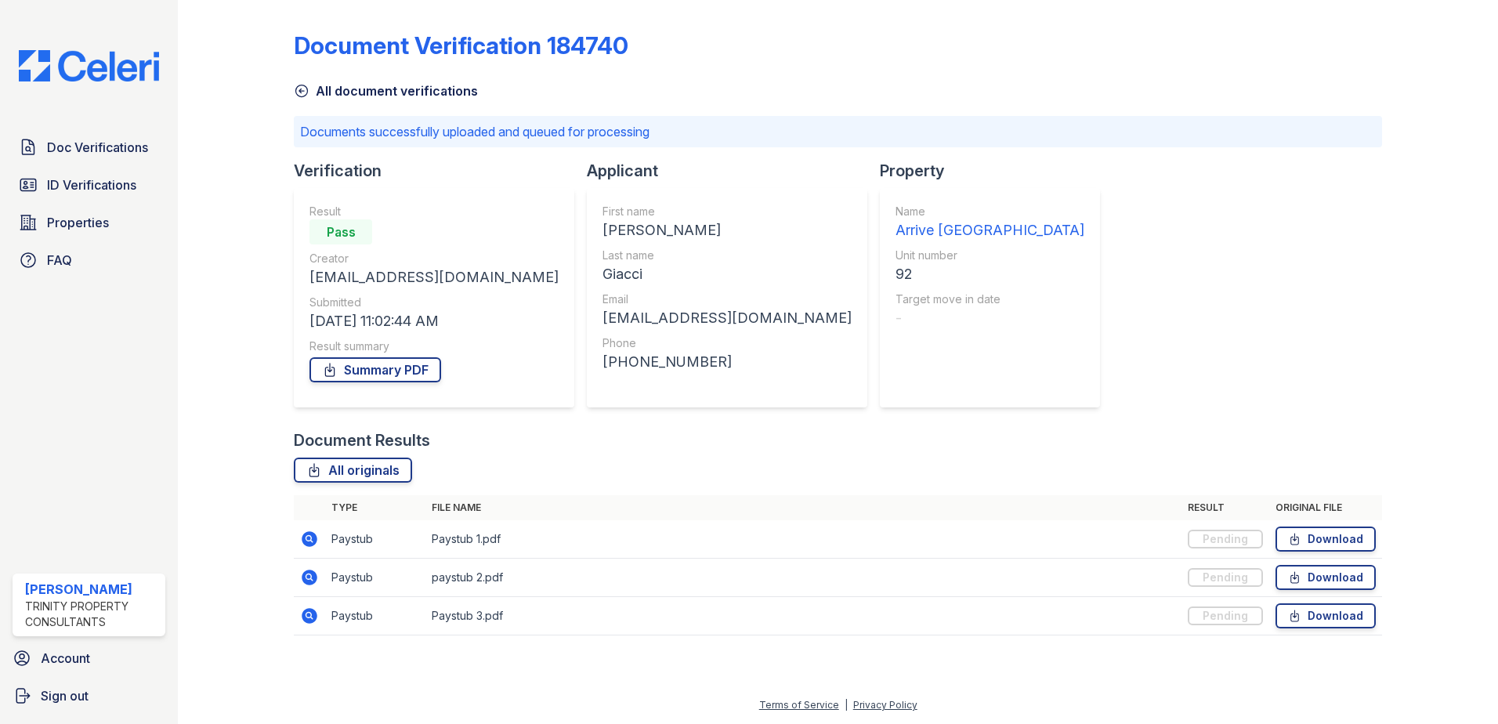
click at [296, 98] on icon at bounding box center [302, 91] width 16 height 16
